Goal: Task Accomplishment & Management: Manage account settings

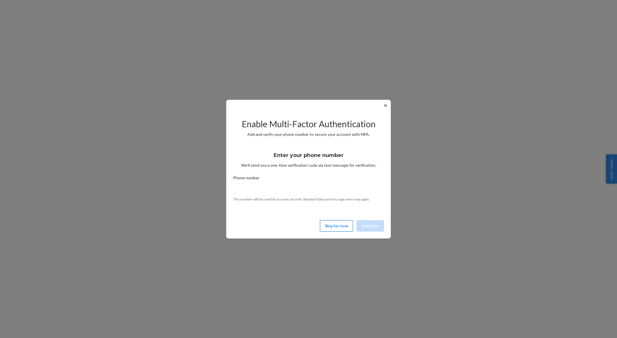
click at [334, 230] on button "Skip for now" at bounding box center [336, 225] width 33 height 11
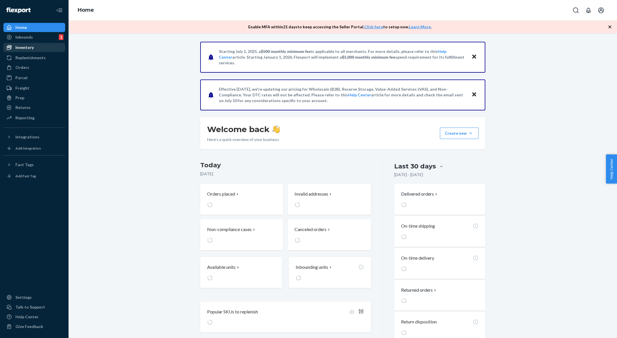
click at [28, 51] on div "Inventory" at bounding box center [34, 47] width 61 height 8
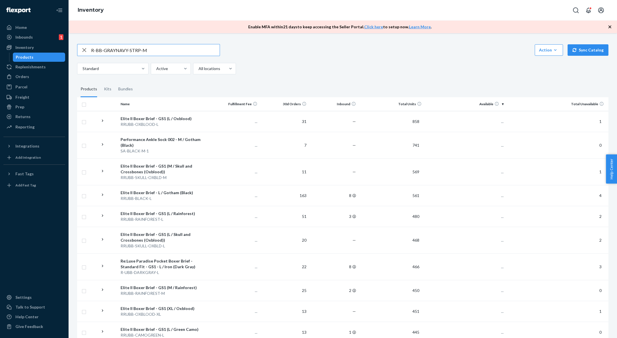
type input "R-BB-GRAYNAVY-STRP-M"
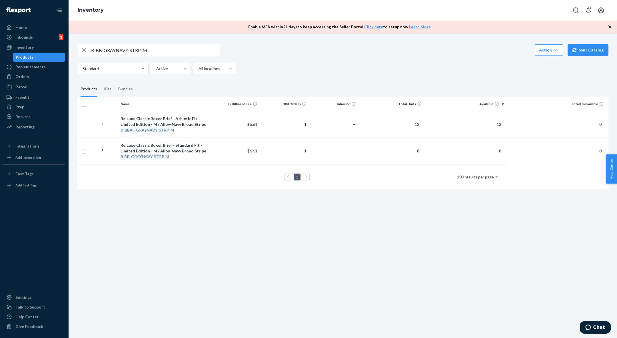
click at [234, 232] on div "R-BB-GRAYNAVY-STRP-M Action Create product Create kit or bundle Bulk create pro…" at bounding box center [343, 185] width 548 height 304
click at [238, 230] on div "R-BB-GRAYNAVY-STRP-M Action Create product Create kit or bundle Bulk create pro…" at bounding box center [343, 185] width 548 height 304
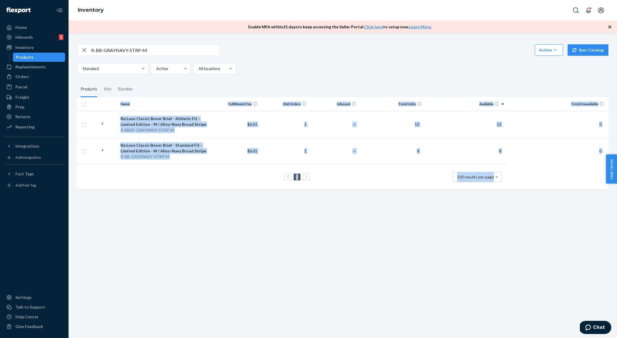
click at [238, 230] on div "R-BB-GRAYNAVY-STRP-M Action Create product Create kit or bundle Bulk create pro…" at bounding box center [343, 185] width 548 height 304
click at [238, 227] on div "R-BB-GRAYNAVY-STRP-M Action Create product Create kit or bundle Bulk create pro…" at bounding box center [343, 185] width 548 height 304
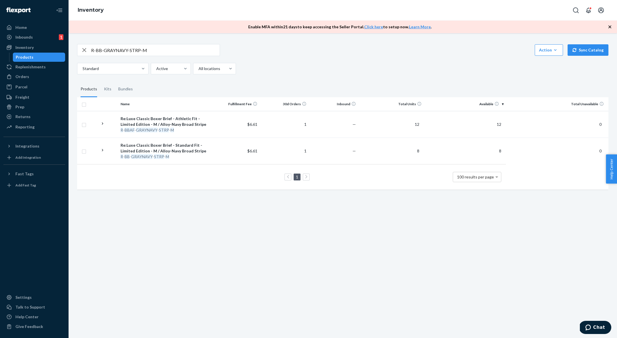
click at [238, 227] on div "R-BB-GRAYNAVY-STRP-M Action Create product Create kit or bundle Bulk create pro…" at bounding box center [343, 185] width 548 height 304
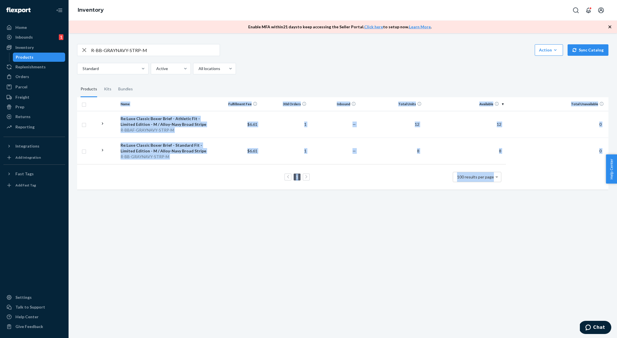
click at [238, 227] on div "R-BB-GRAYNAVY-STRP-M Action Create product Create kit or bundle Bulk create pro…" at bounding box center [343, 185] width 548 height 304
click at [344, 261] on div "R-BB-GRAYNAVY-STRP-M Action Create product Create kit or bundle Bulk create pro…" at bounding box center [343, 185] width 548 height 304
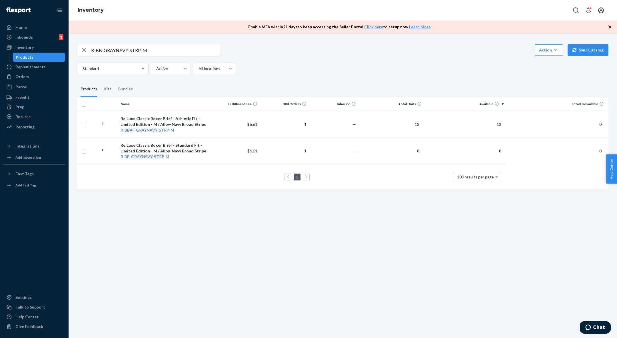
click at [344, 261] on div "R-BB-GRAYNAVY-STRP-M Action Create product Create kit or bundle Bulk create pro…" at bounding box center [343, 185] width 548 height 304
